Goal: Information Seeking & Learning: Learn about a topic

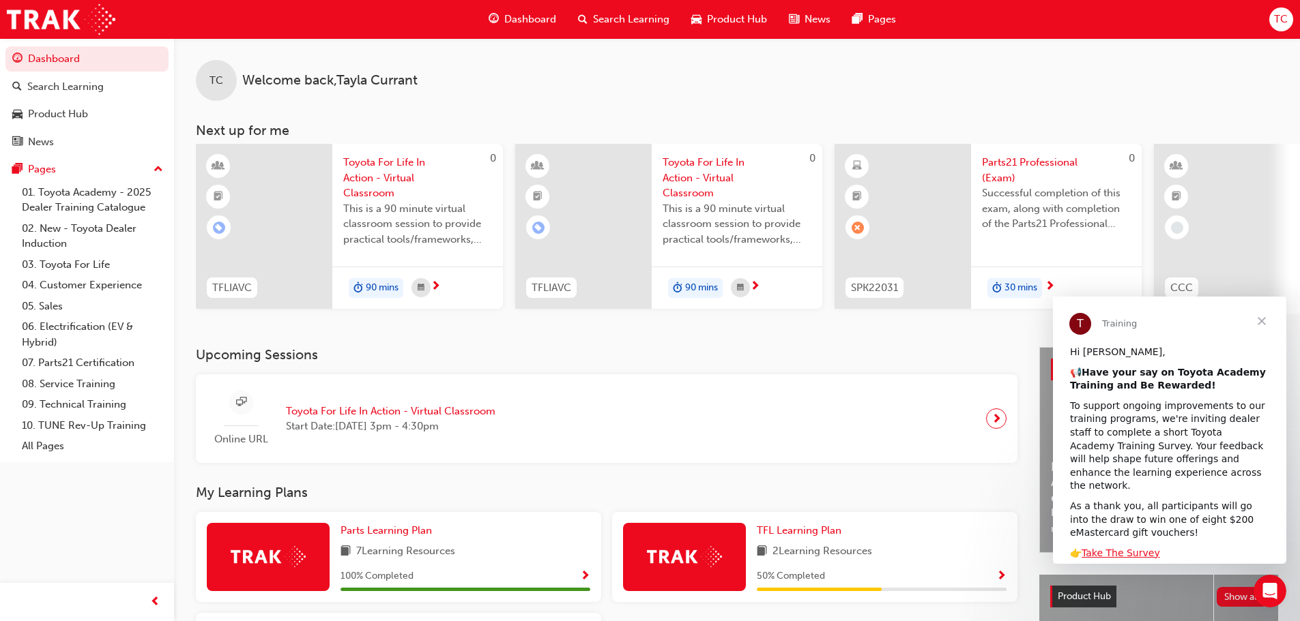
click at [915, 314] on div "0 SPK22031 Parts21 Professional (Exam) Successful completion of this exam, alon…" at bounding box center [987, 229] width 307 height 171
drag, startPoint x: 776, startPoint y: 321, endPoint x: 832, endPoint y: 320, distance: 55.9
click at [834, 321] on div "TC Welcome back , [PERSON_NAME] Next up for me 0 TFLIAVC Toyota For Life In Act…" at bounding box center [737, 192] width 1126 height 309
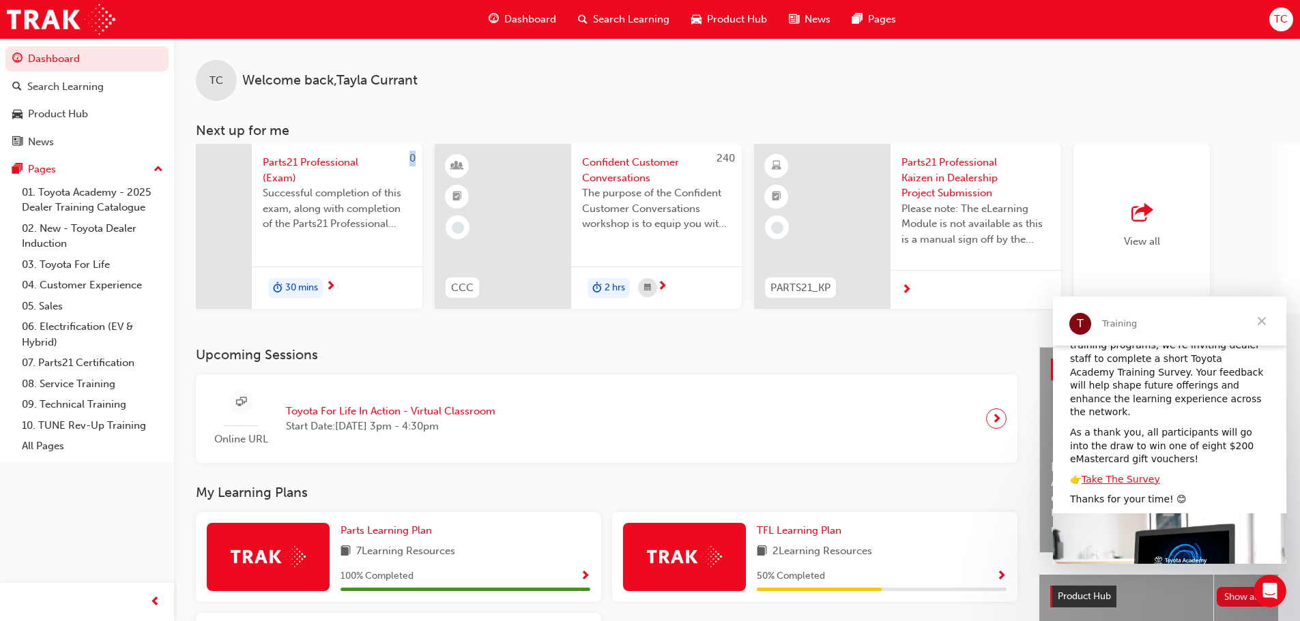
scroll to position [9, 0]
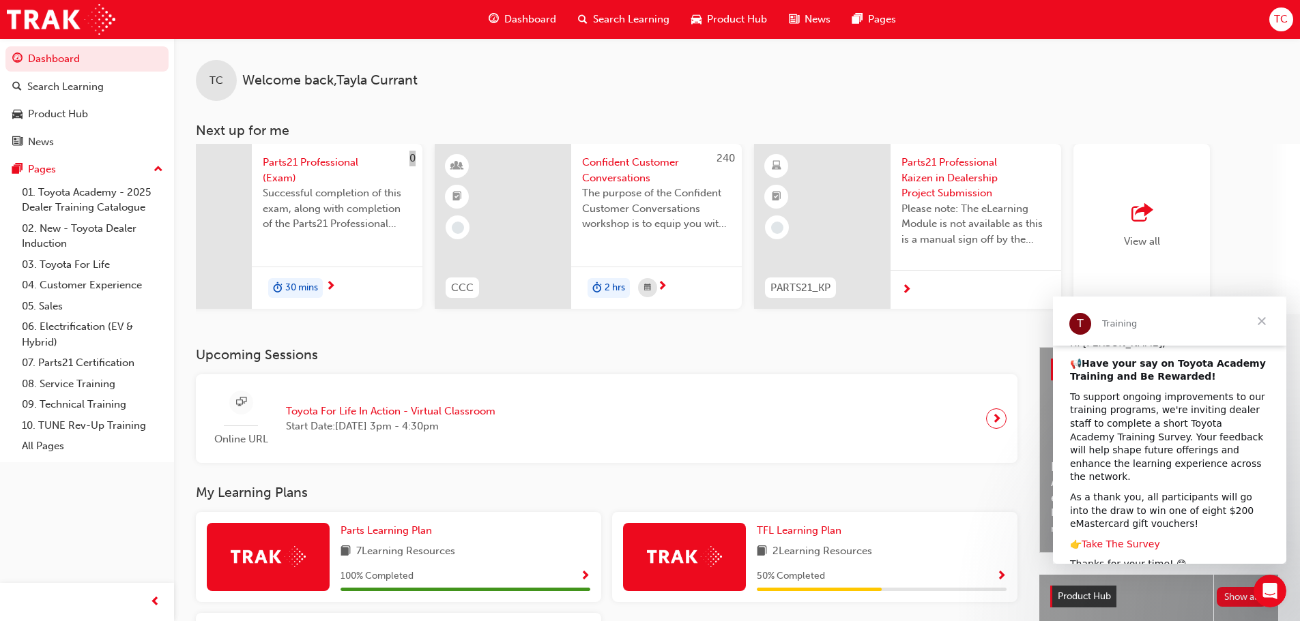
click at [1111, 539] on link "Take The Survey" at bounding box center [1120, 544] width 78 height 11
click at [1259, 321] on span "Close" at bounding box center [1261, 321] width 49 height 49
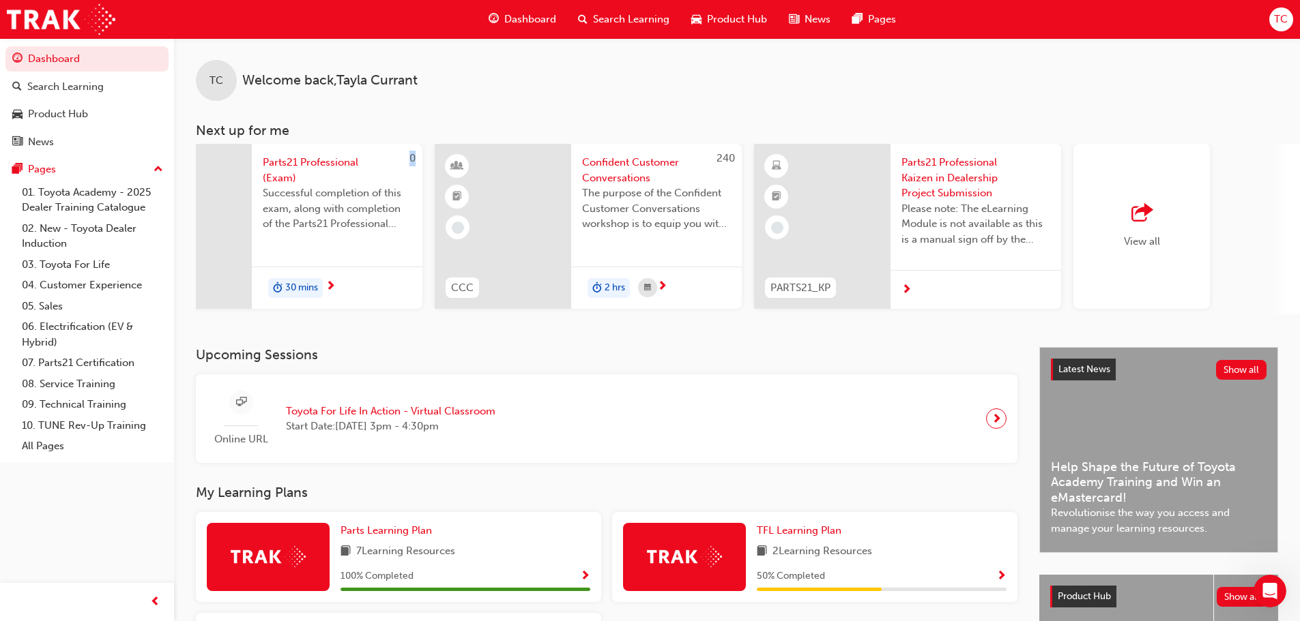
click at [1132, 256] on div "View all" at bounding box center [1141, 226] width 136 height 165
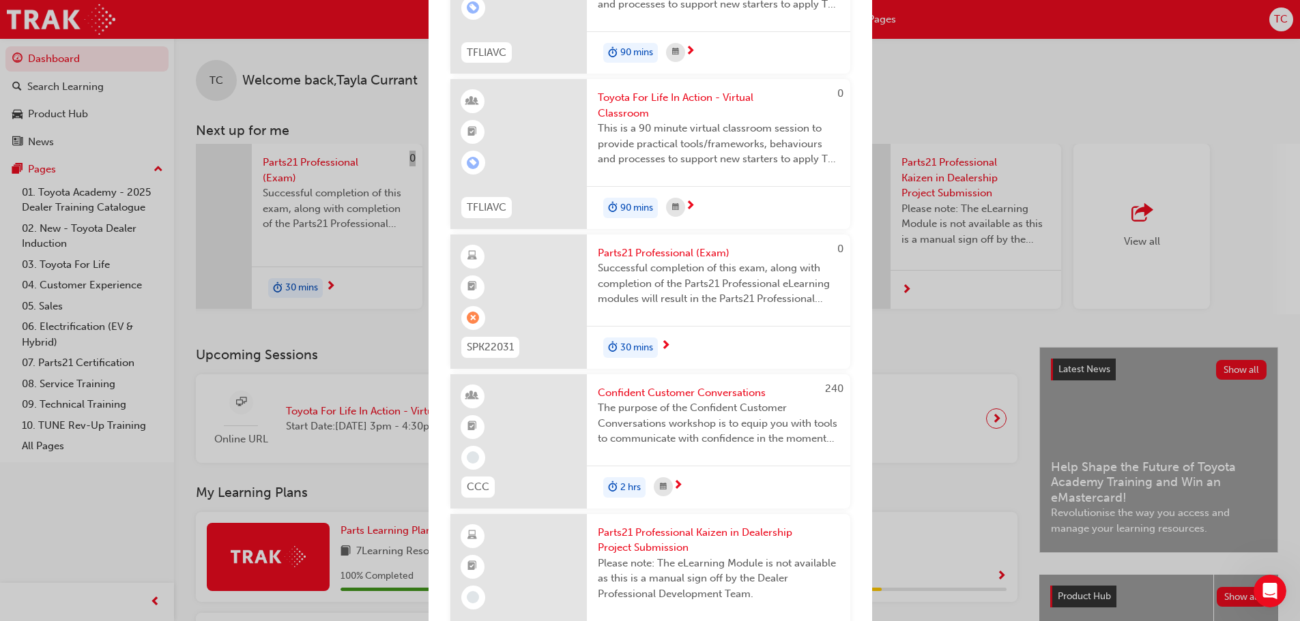
scroll to position [409, 0]
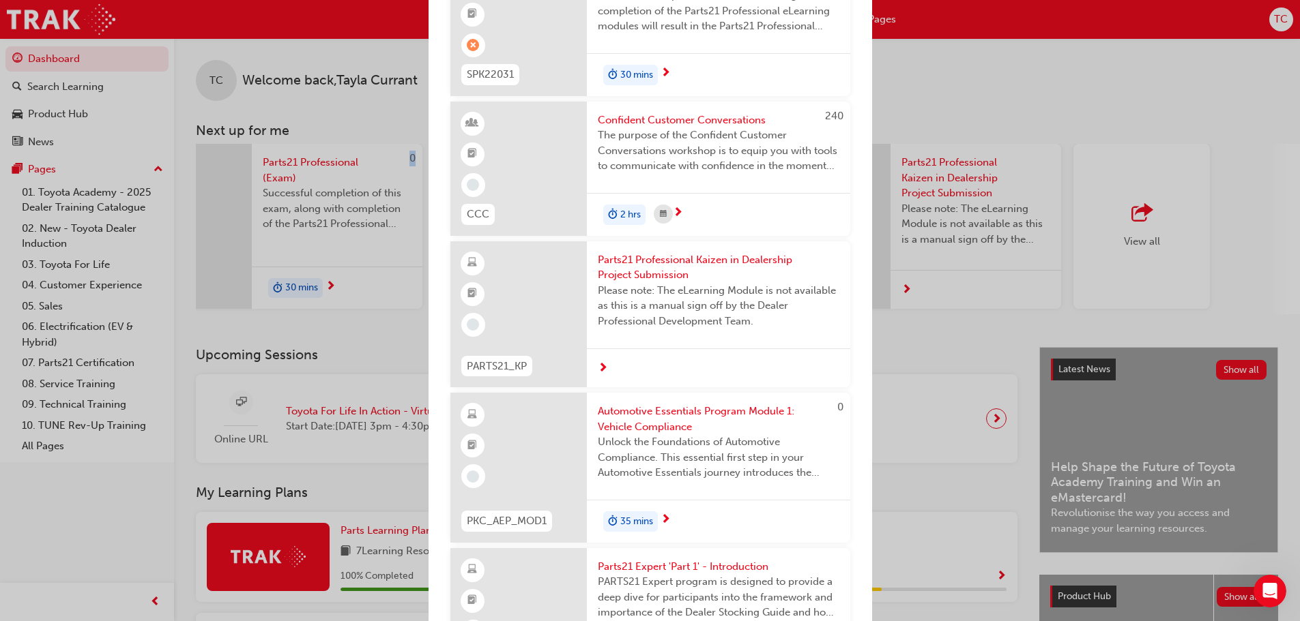
click at [702, 267] on span "Parts21 Professional Kaizen in Dealership Project Submission" at bounding box center [718, 267] width 241 height 31
